Goal: Task Accomplishment & Management: Use online tool/utility

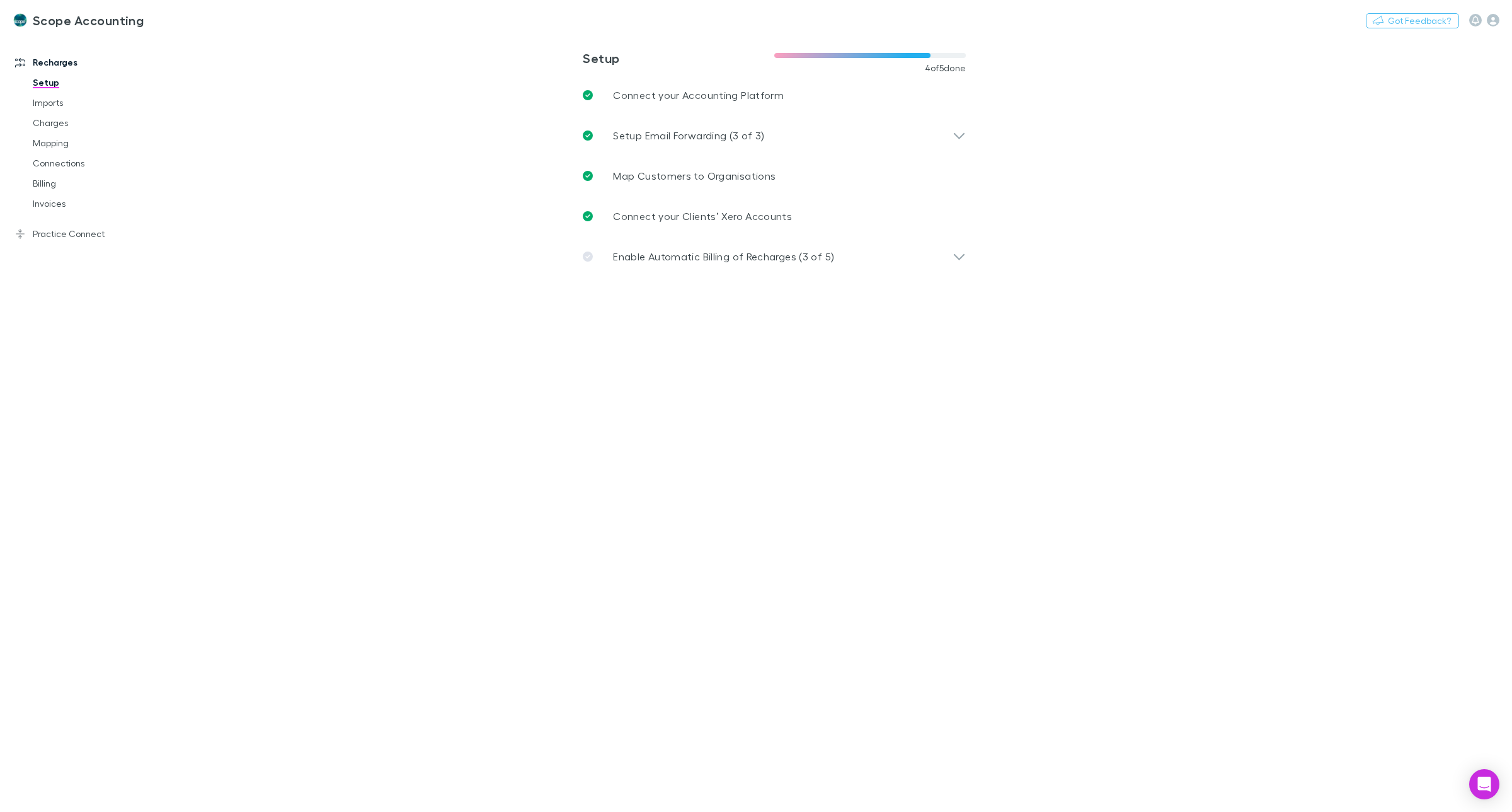
click at [45, 79] on link "Setup" at bounding box center [99, 83] width 158 height 20
click at [703, 219] on p "Connect your Clients’ Xero Accounts" at bounding box center [702, 216] width 179 height 15
click at [694, 250] on p "Enable Automatic Billing of Recharges (3 of 5)" at bounding box center [723, 257] width 221 height 15
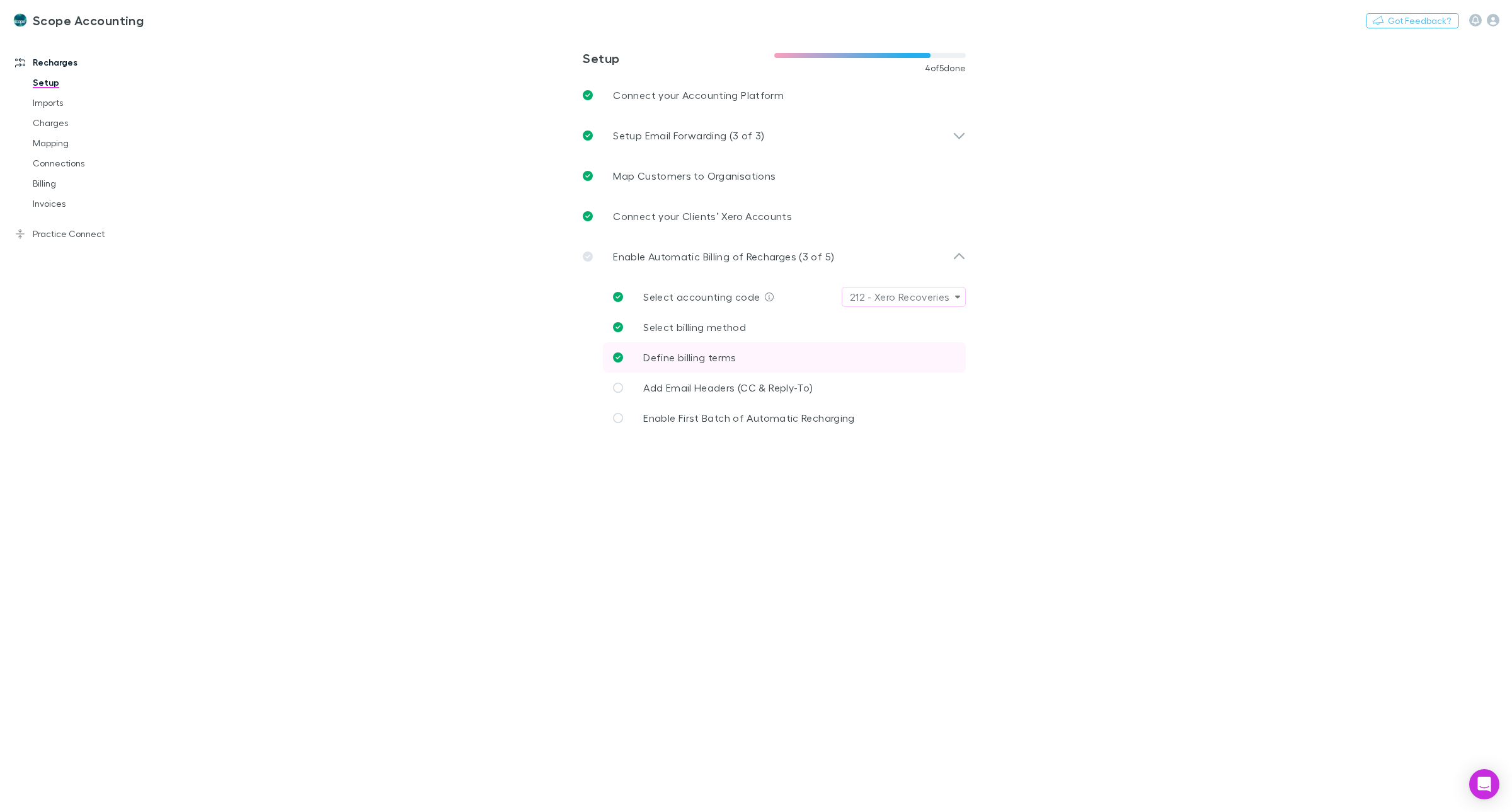
click at [706, 357] on span "Define billing terms" at bounding box center [689, 357] width 93 height 12
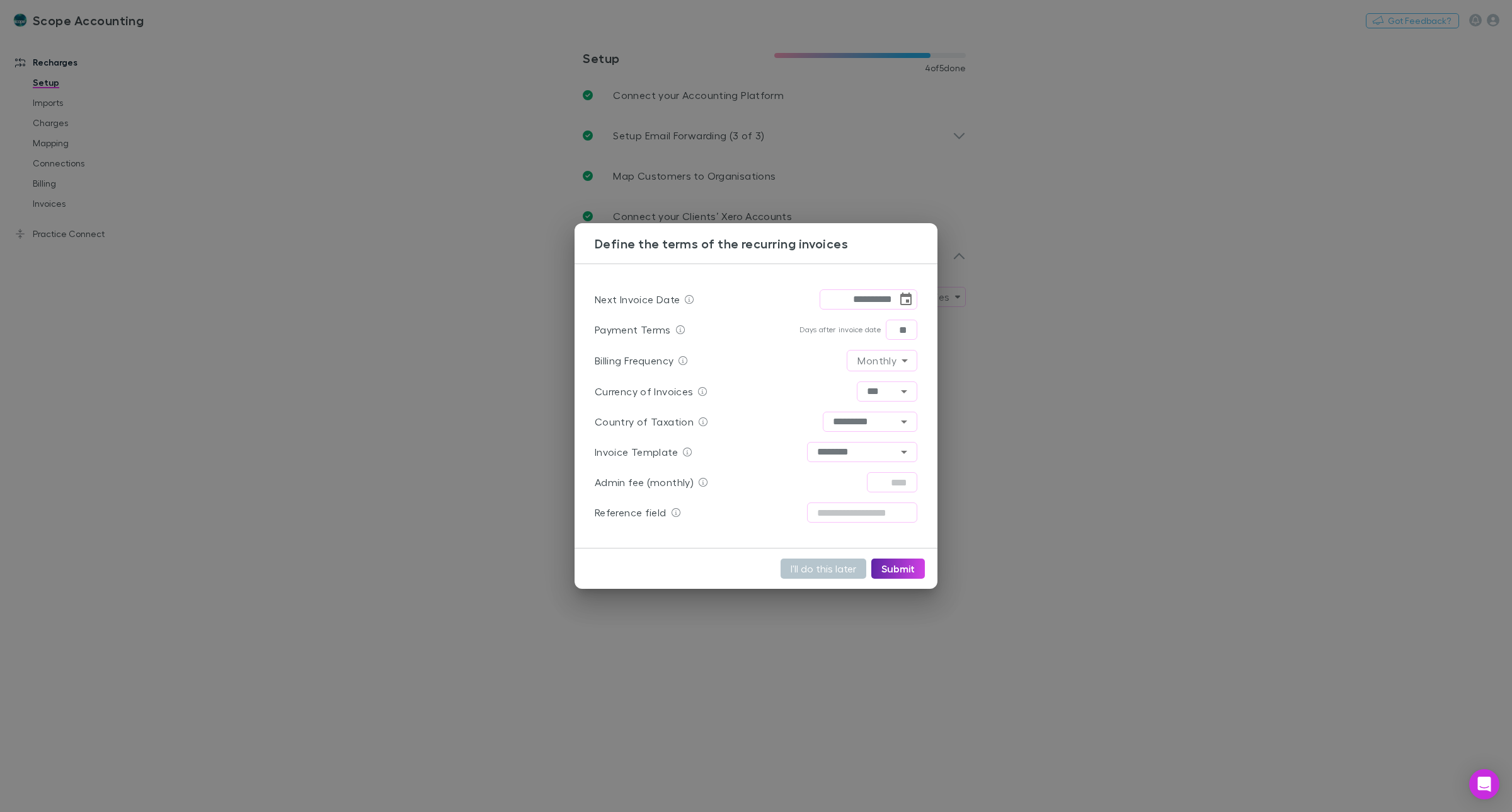
drag, startPoint x: 499, startPoint y: 166, endPoint x: 510, endPoint y: 186, distance: 22.8
click at [500, 167] on div "**********" at bounding box center [756, 406] width 1512 height 812
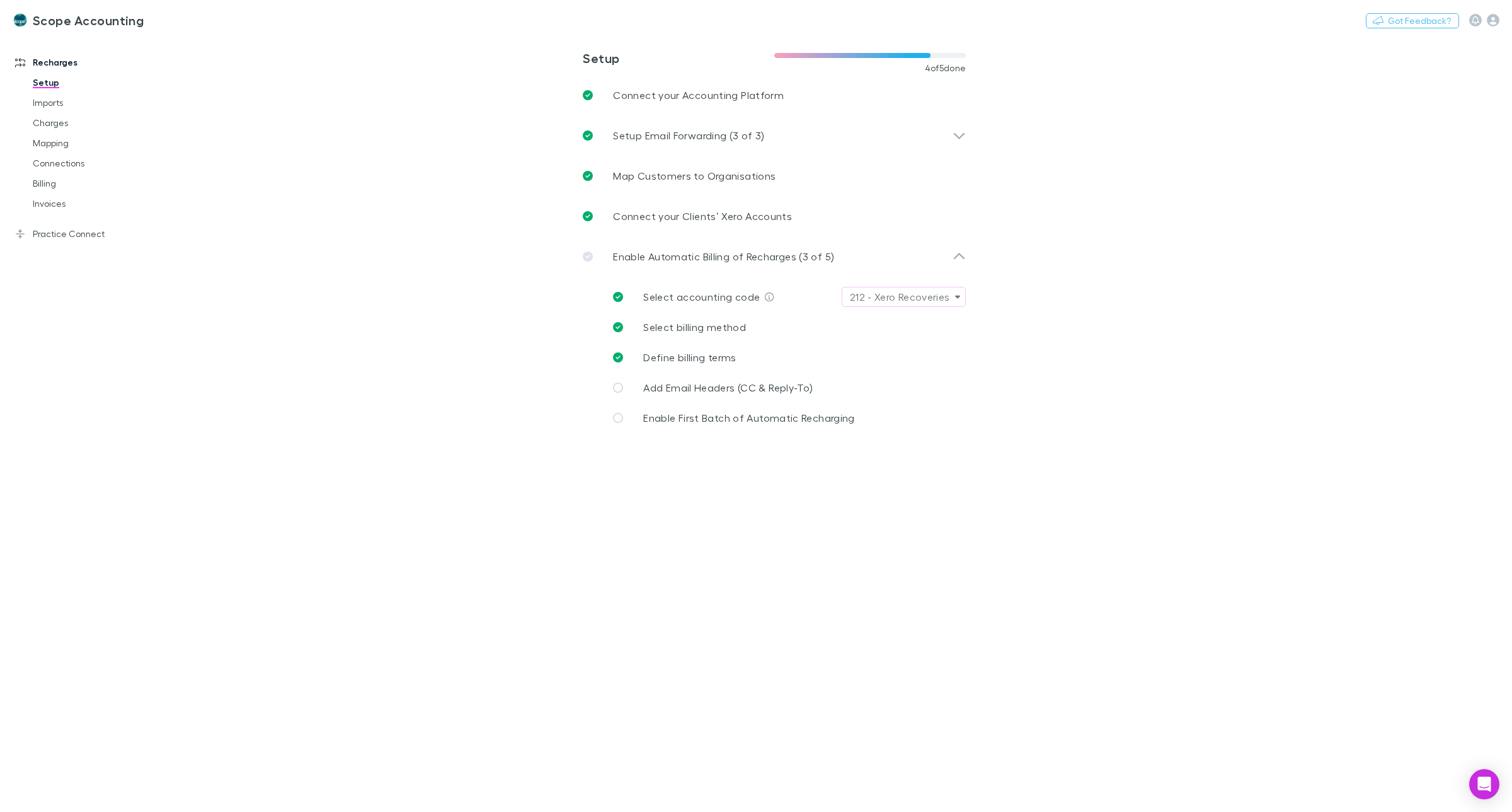
click at [692, 297] on span "Select accounting code" at bounding box center [701, 297] width 117 height 12
click at [895, 303] on div "212 - Xero Recoveries" at bounding box center [899, 297] width 100 height 15
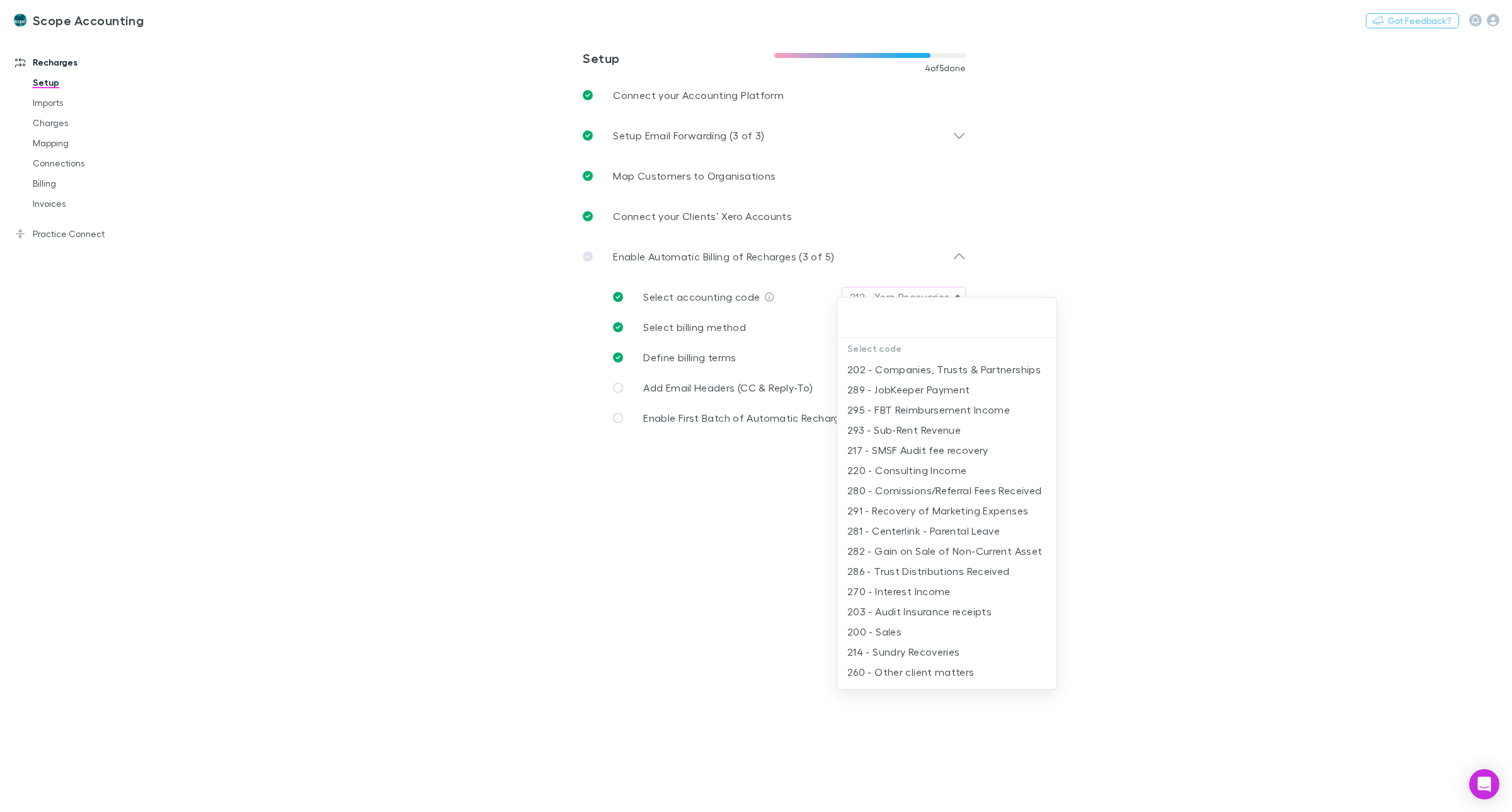
click at [766, 297] on div at bounding box center [756, 406] width 1512 height 812
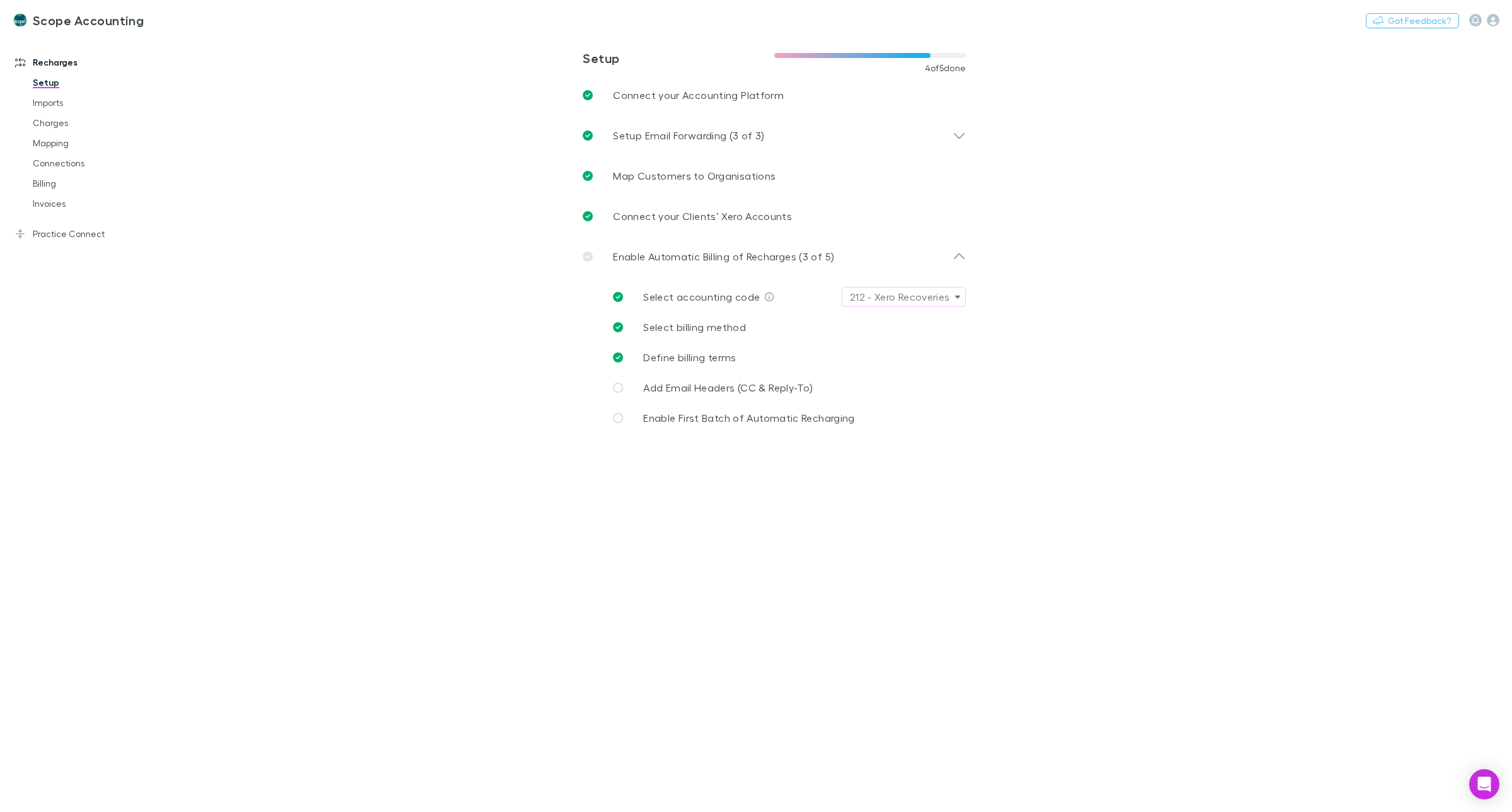
click at [615, 294] on icon at bounding box center [618, 297] width 10 height 10
click at [671, 297] on span "Select accounting code" at bounding box center [701, 297] width 117 height 12
click at [688, 418] on span "Enable First Batch of Automatic Recharging" at bounding box center [748, 417] width 211 height 12
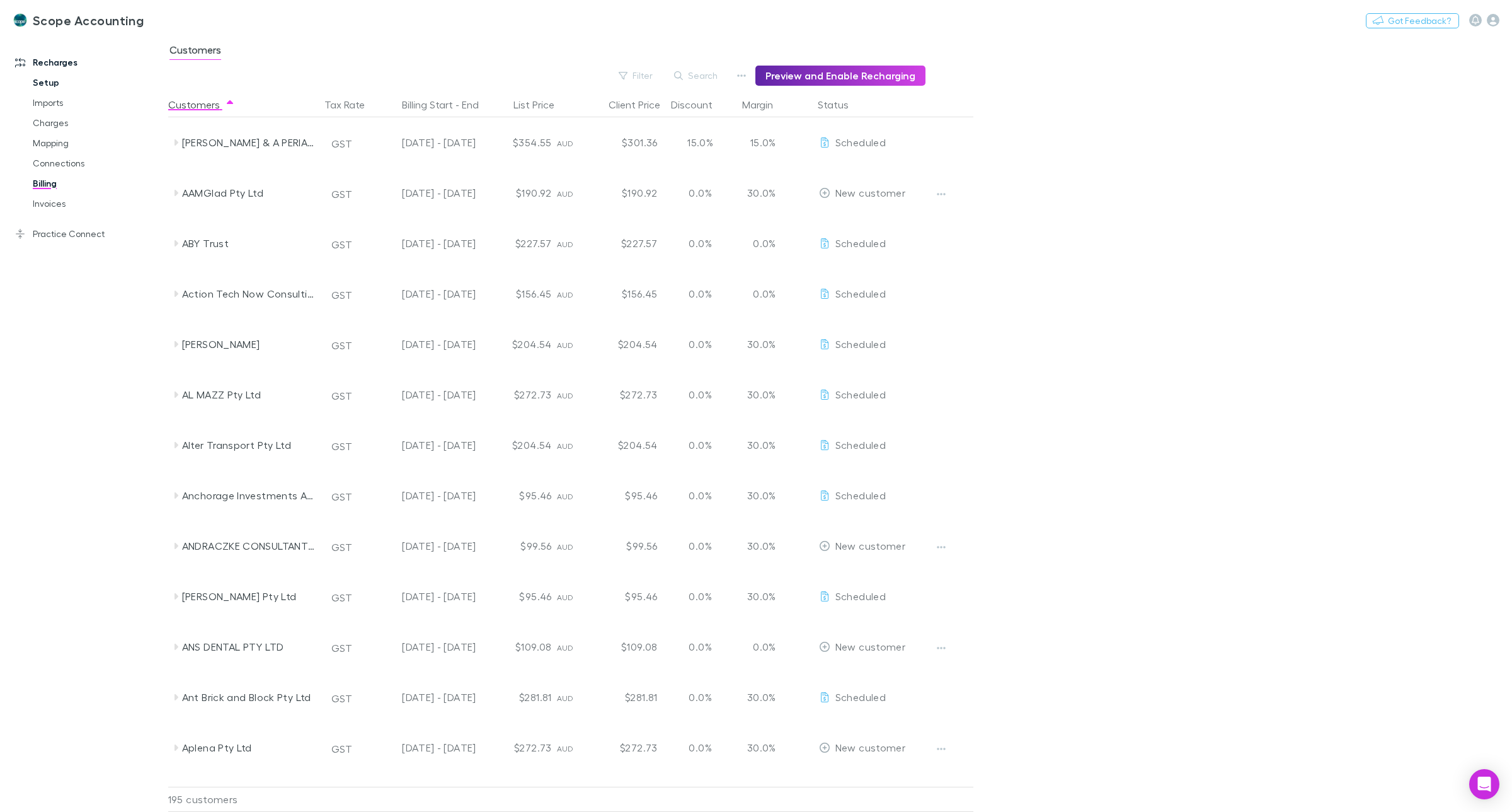
click at [45, 80] on link "Setup" at bounding box center [99, 83] width 158 height 20
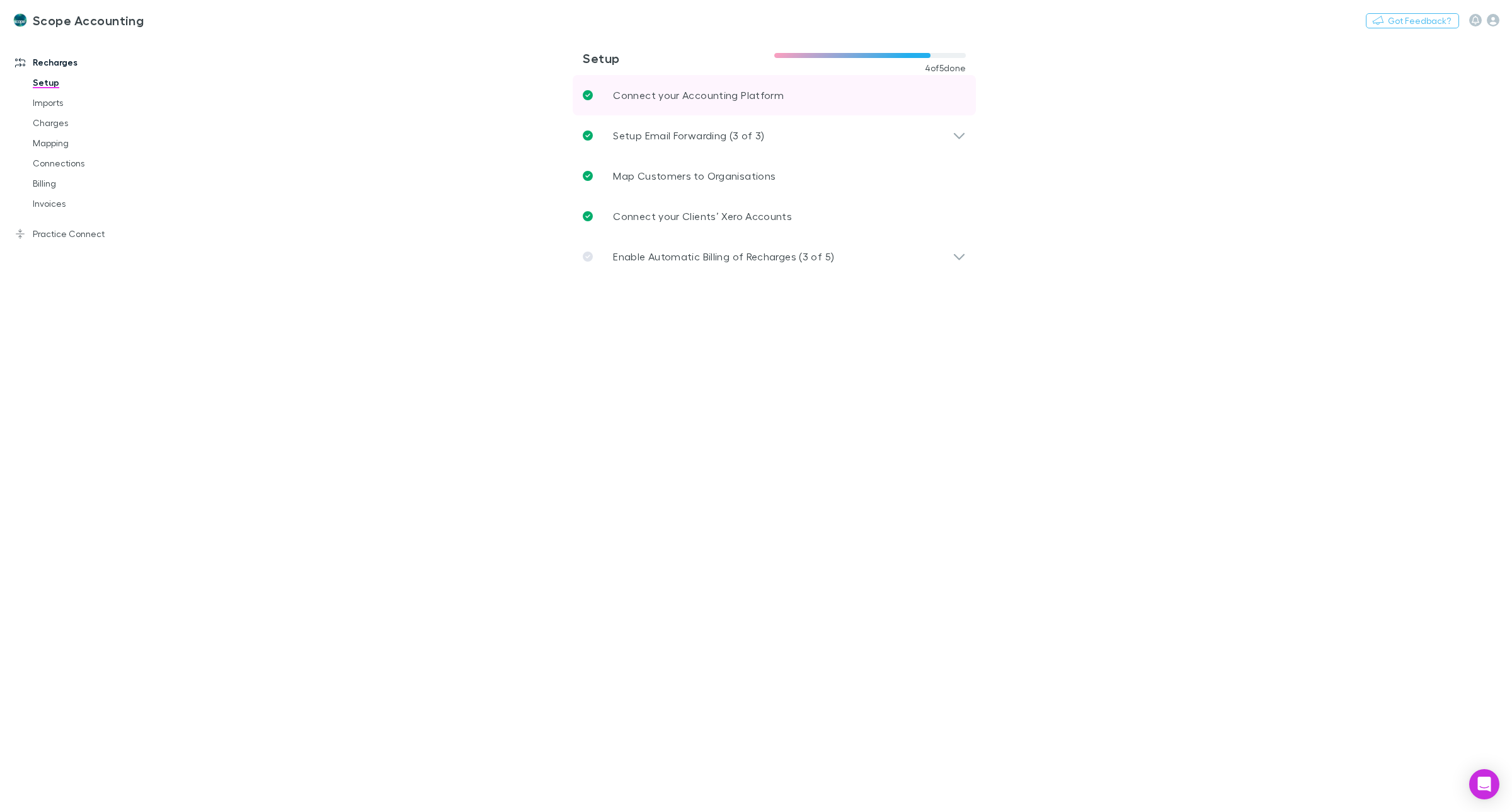
click at [726, 90] on p "Connect your Accounting Platform" at bounding box center [698, 95] width 171 height 15
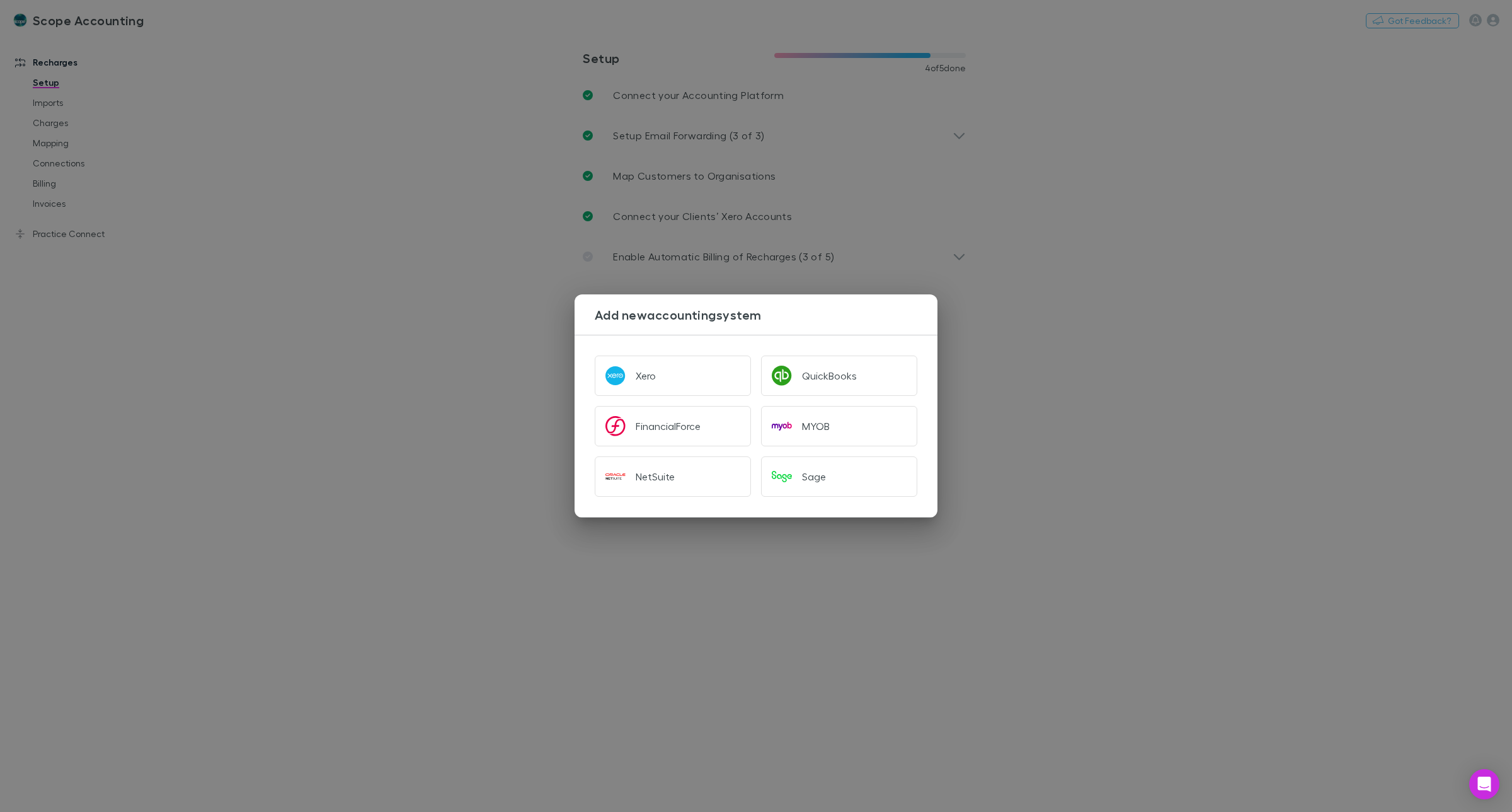
click at [1197, 285] on div "Add new accounting system Xero QuickBooks FinancialForce MYOB NetSuite Sage" at bounding box center [756, 406] width 1512 height 812
